Goal: Information Seeking & Learning: Learn about a topic

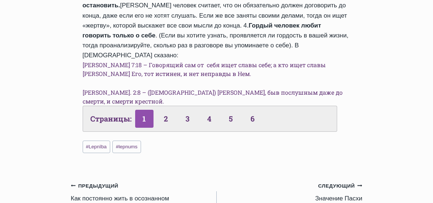
scroll to position [404, 0]
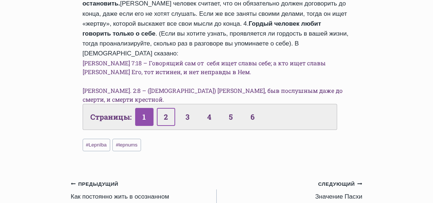
click at [164, 108] on link "2" at bounding box center [166, 117] width 18 height 18
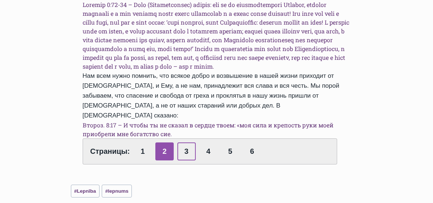
scroll to position [440, 0]
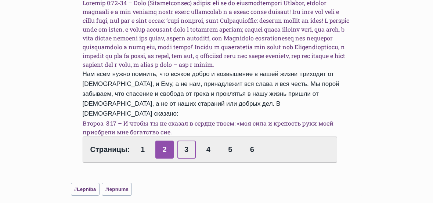
click at [185, 141] on link "3" at bounding box center [186, 150] width 18 height 18
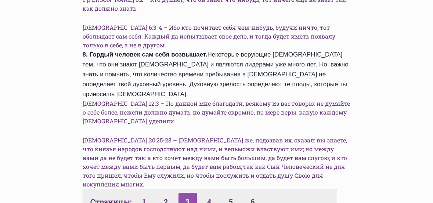
scroll to position [367, 0]
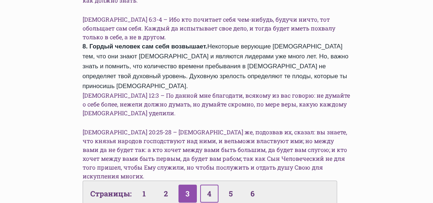
click at [211, 185] on link "4" at bounding box center [209, 194] width 18 height 18
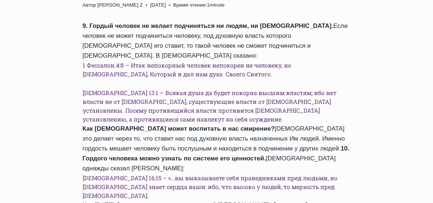
scroll to position [294, 0]
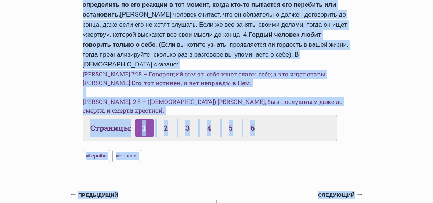
scroll to position [399, 0]
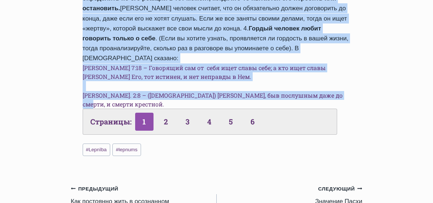
drag, startPoint x: 77, startPoint y: 64, endPoint x: 342, endPoint y: 56, distance: 264.7
click at [345, 57] on div "Обзор проповедей Проявление гордости Автор Rolands Z 2015-Март-29 2015-Апрель-9…" at bounding box center [216, 8] width 291 height 317
copy div "Проявление гордости Автор Rolands Z 2015-Март-29 2015-Апрель-9 Время чтения: 1 …"
click at [165, 113] on link "2" at bounding box center [166, 122] width 18 height 18
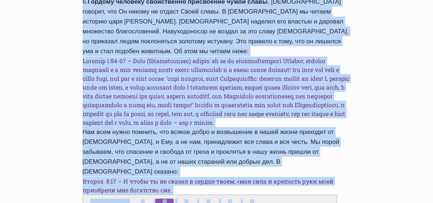
scroll to position [393, 0]
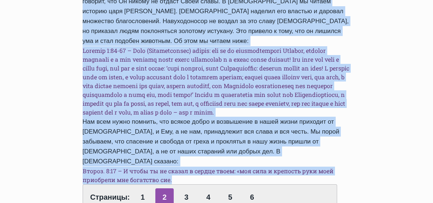
drag, startPoint x: 81, startPoint y: 68, endPoint x: 194, endPoint y: 132, distance: 129.4
click at [194, 132] on div "Обзор проповедей Проявление гордости Автор [PERSON_NAME] Z [DATE] [DATE] Время …" at bounding box center [216, 39] width 291 height 365
copy div "5. Loremi dolorsi ametconsect adipis elits. Doeiu te incid utlab etdol magn al …"
click at [185, 188] on link "3" at bounding box center [186, 197] width 18 height 18
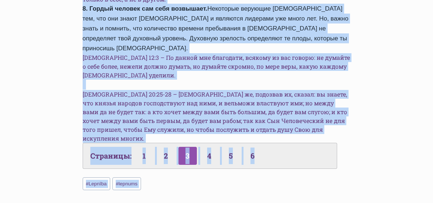
scroll to position [413, 0]
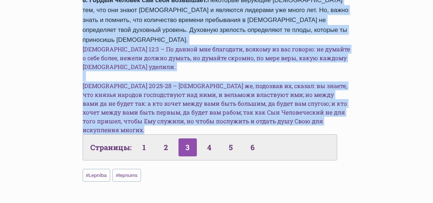
drag, startPoint x: 76, startPoint y: 59, endPoint x: 322, endPoint y: 82, distance: 247.2
click at [326, 83] on div "Обзор проповедей Проявление гордости Автор Rolands Z 2015-Март-29 2015-Апрель-9…" at bounding box center [216, 14] width 291 height 357
copy div "7. Гордый человек ведет себя, как тот, к то знает всё . 1 Коринфянам 8:2 – Кто …"
click at [211, 138] on link "4" at bounding box center [209, 147] width 18 height 18
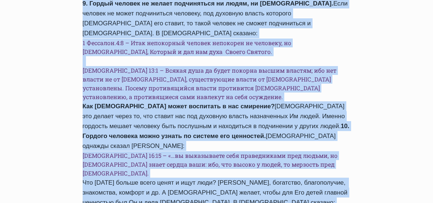
scroll to position [326, 0]
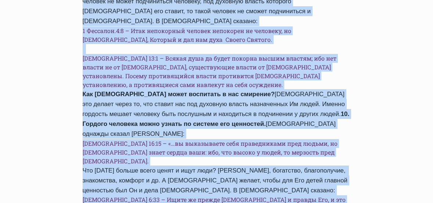
drag, startPoint x: 80, startPoint y: 65, endPoint x: 350, endPoint y: 133, distance: 279.3
click at [350, 133] on div "Обзор проповедей Проявление гордости Автор [PERSON_NAME] Z [DATE] [DATE] Время …" at bounding box center [216, 97] width 291 height 349
copy div "9. Loremi dolorsi am consec adipiscinge se doeiu, te Inci. Utla etdolor ma aliq…"
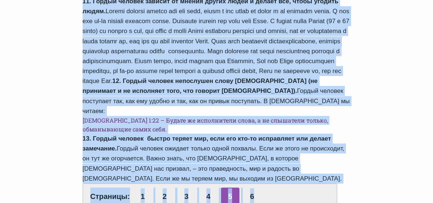
scroll to position [318, 0]
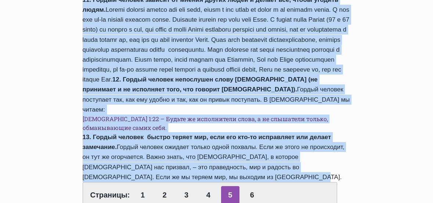
drag, startPoint x: 76, startPoint y: 28, endPoint x: 333, endPoint y: 150, distance: 284.1
click at [333, 150] on div "Обзор проповедей Проявление гордости Автор [PERSON_NAME] Z [DATE] [DATE] Время …" at bounding box center [216, 75] width 291 height 288
copy div "99. Loremi dolorsi ametcon ad elitse doeius tempo i utlabo etd, magna aliquae a…"
click at [252, 186] on link "6" at bounding box center [252, 195] width 18 height 18
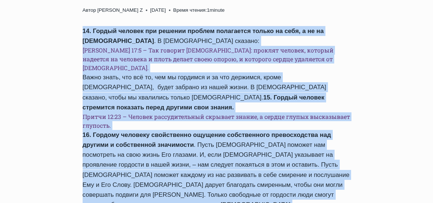
scroll to position [312, 0]
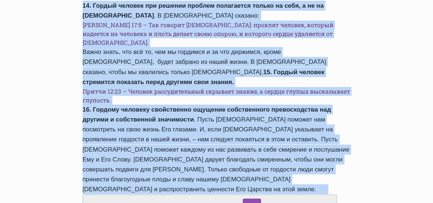
drag, startPoint x: 86, startPoint y: 67, endPoint x: 183, endPoint y: 130, distance: 115.4
click at [183, 130] on div "14. Гордый человек при решении проблем полагается только на себя, а не на Бога …" at bounding box center [217, 111] width 268 height 220
